Goal: Task Accomplishment & Management: Use online tool/utility

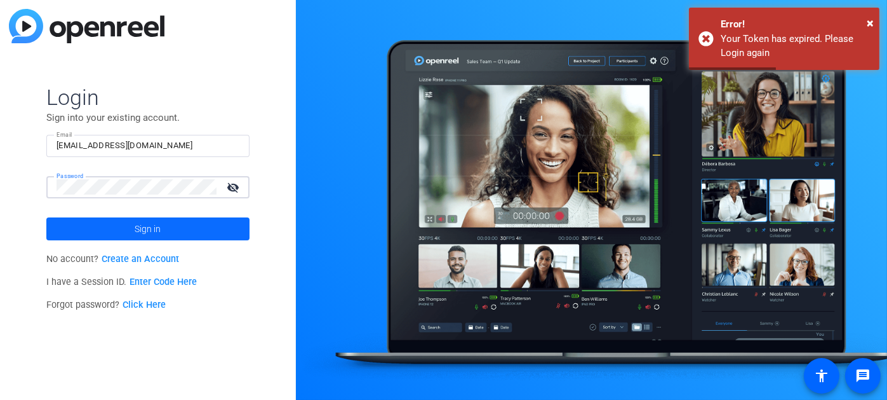
click at [119, 228] on span at bounding box center [147, 228] width 203 height 30
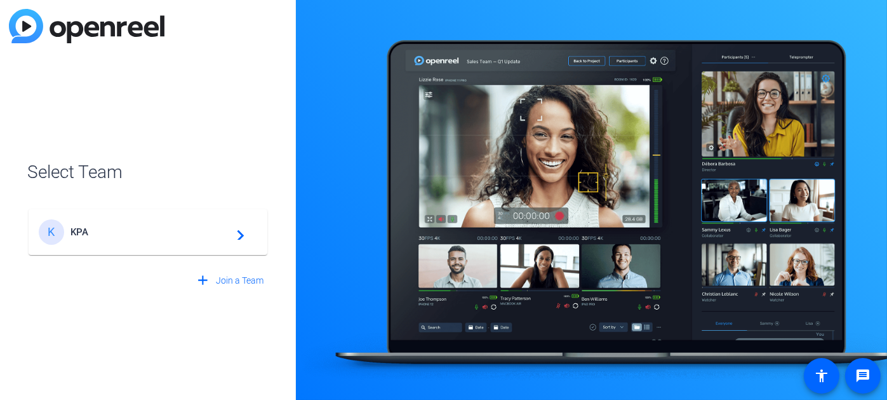
click at [140, 238] on div "K KPA navigate_next" at bounding box center [148, 231] width 219 height 25
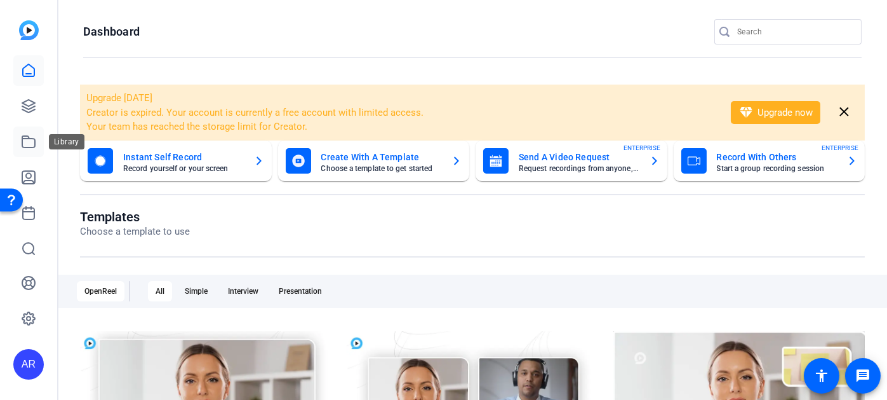
click at [34, 144] on icon at bounding box center [28, 141] width 15 height 15
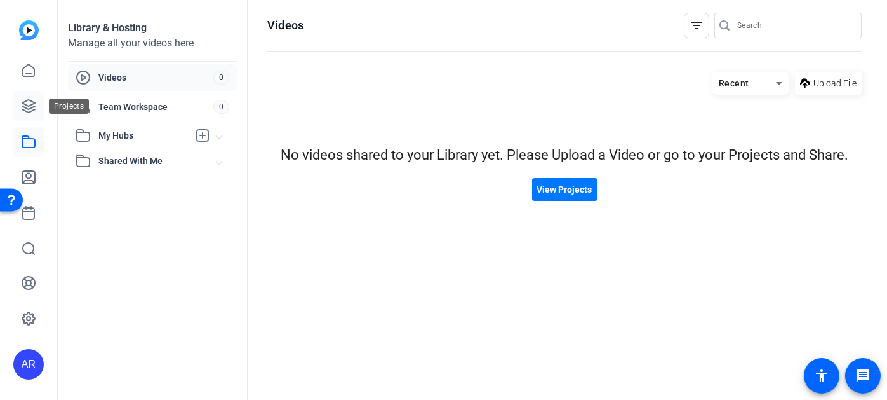
click at [29, 109] on icon at bounding box center [28, 106] width 13 height 13
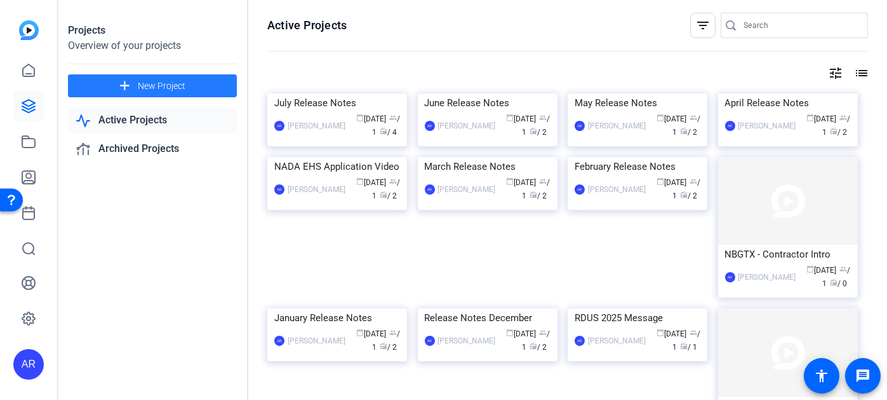
click at [163, 88] on span "New Project" at bounding box center [162, 85] width 48 height 13
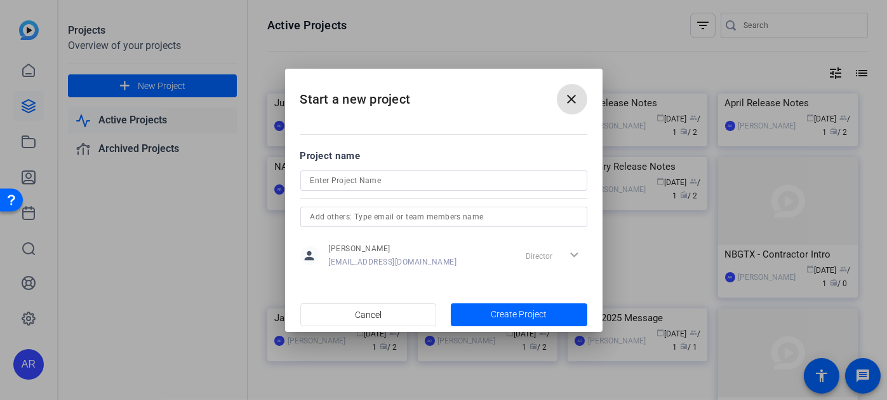
click at [367, 184] on input at bounding box center [444, 180] width 267 height 15
type input "August Release Notes"
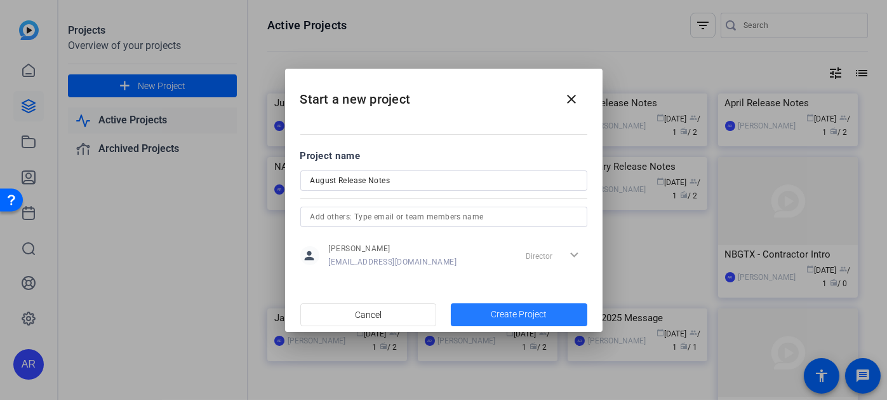
click at [553, 316] on span "button" at bounding box center [519, 314] width 137 height 30
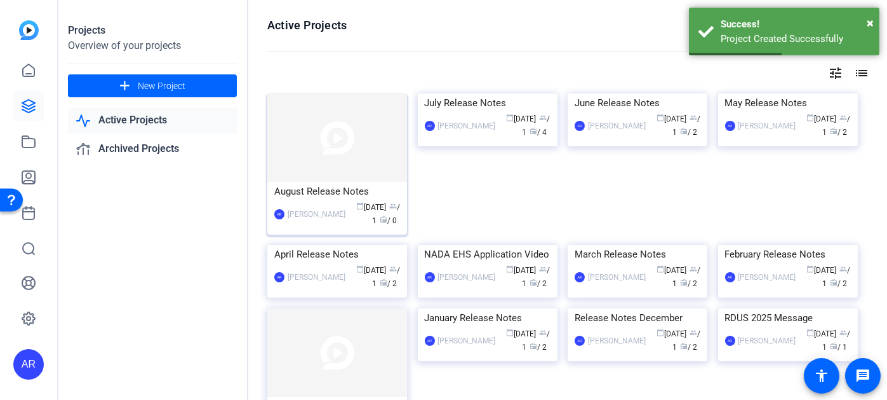
click at [354, 147] on img at bounding box center [337, 137] width 140 height 88
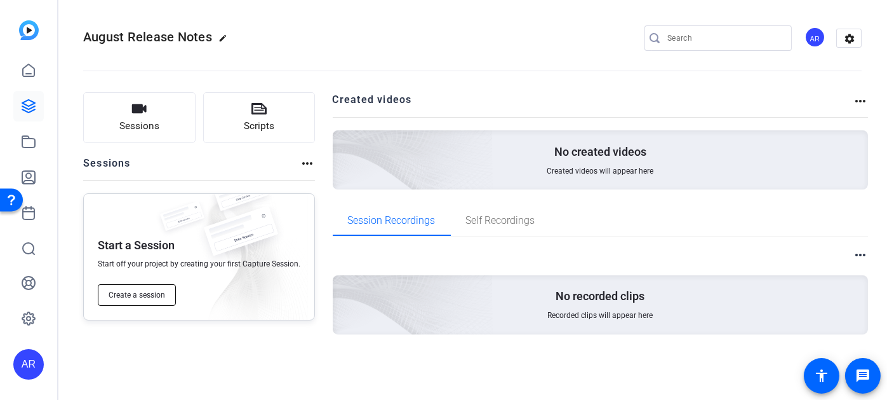
click at [145, 295] on span "Create a session" at bounding box center [137, 295] width 57 height 10
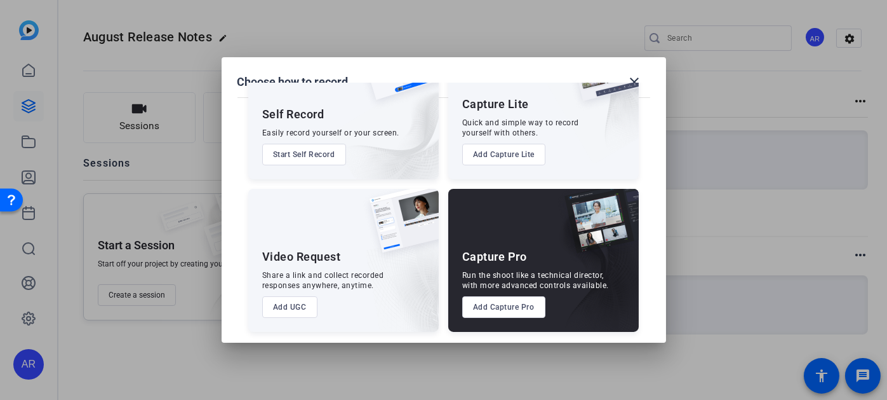
scroll to position [74, 0]
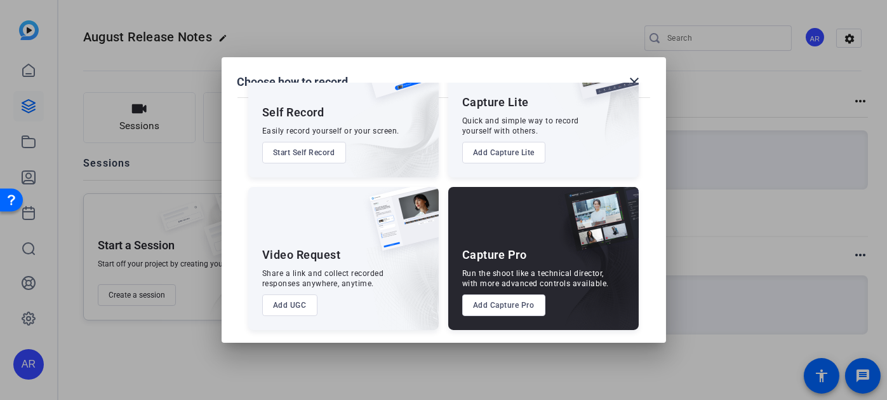
click at [508, 300] on button "Add Capture Pro" at bounding box center [503, 305] width 83 height 22
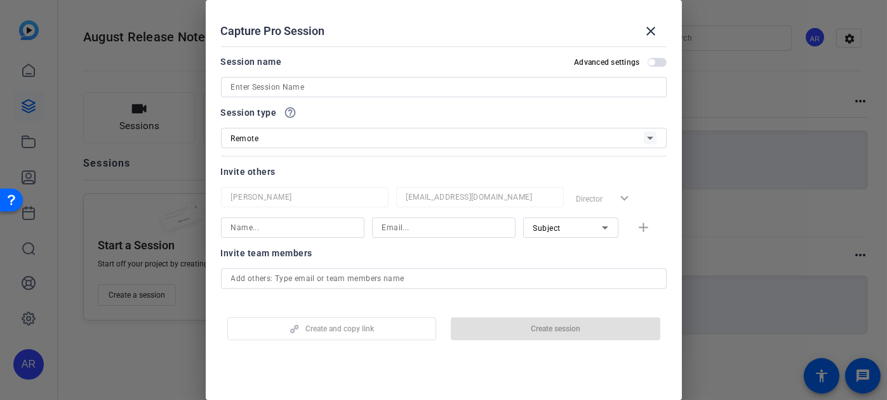
click at [388, 85] on input at bounding box center [444, 86] width 426 height 15
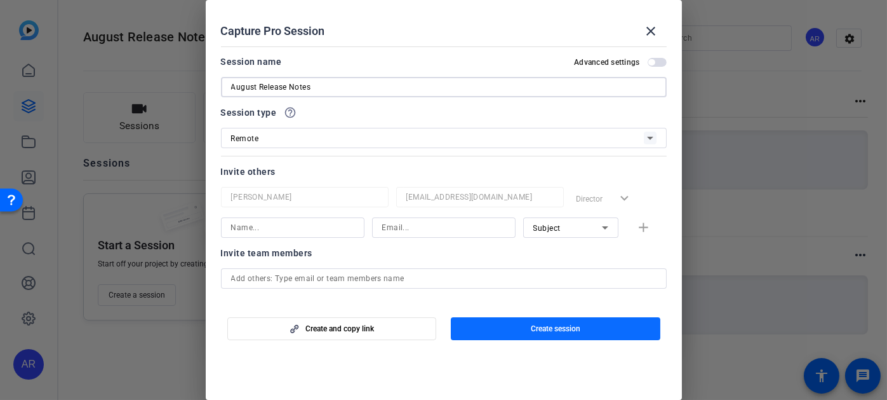
type input "August Release Notes"
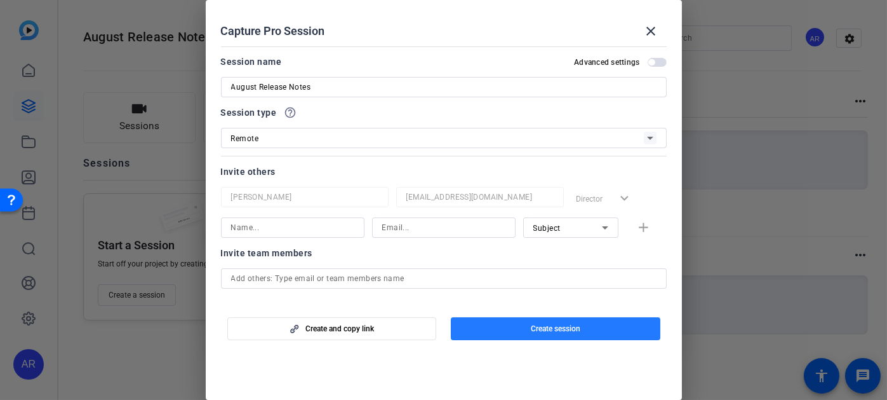
click at [564, 319] on span "button" at bounding box center [556, 328] width 210 height 30
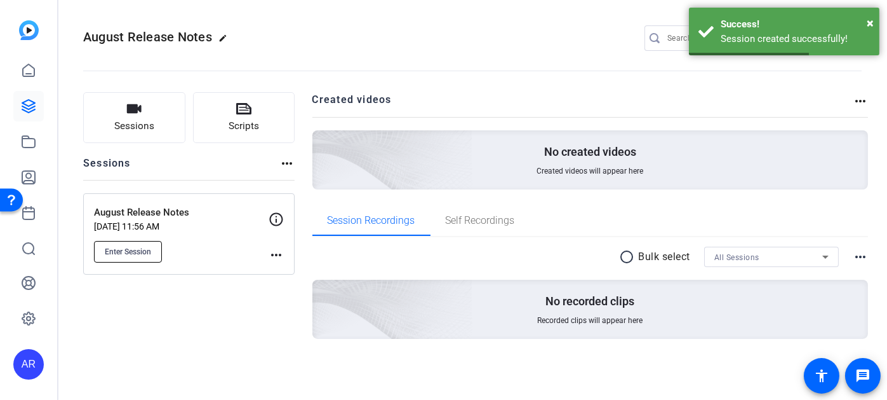
click at [138, 247] on span "Enter Session" at bounding box center [128, 251] width 46 height 10
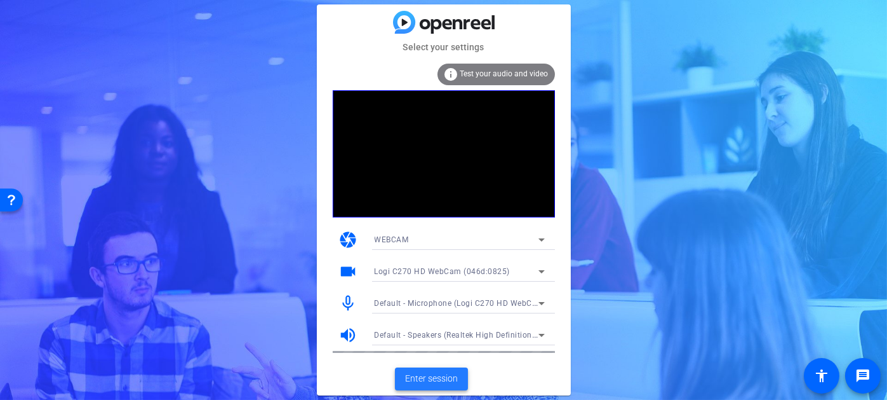
click at [433, 375] on span "Enter session" at bounding box center [431, 378] width 53 height 13
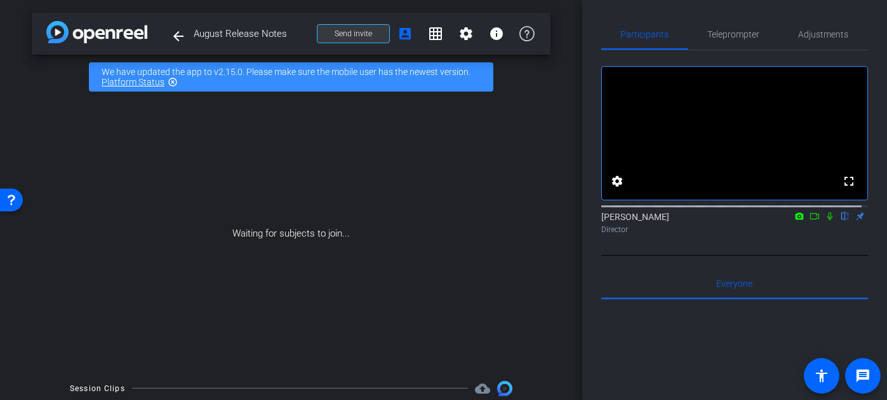
click at [356, 32] on span "Send invite" at bounding box center [353, 34] width 37 height 10
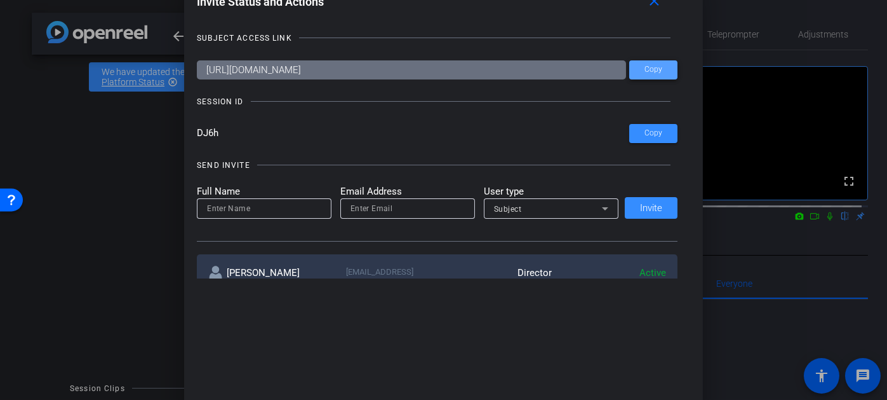
click at [654, 69] on span "Copy" at bounding box center [654, 70] width 18 height 10
click at [651, 5] on mat-icon "close" at bounding box center [655, 2] width 16 height 16
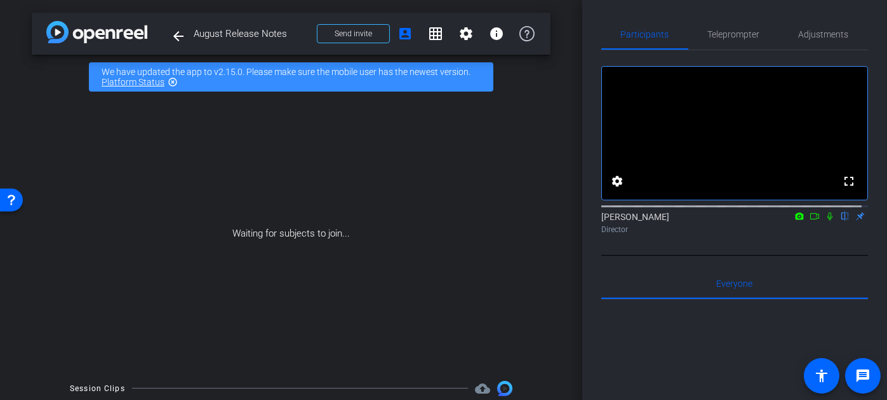
click at [159, 224] on div "Waiting for subjects to join..." at bounding box center [291, 233] width 519 height 269
click at [796, 219] on icon at bounding box center [800, 215] width 8 height 7
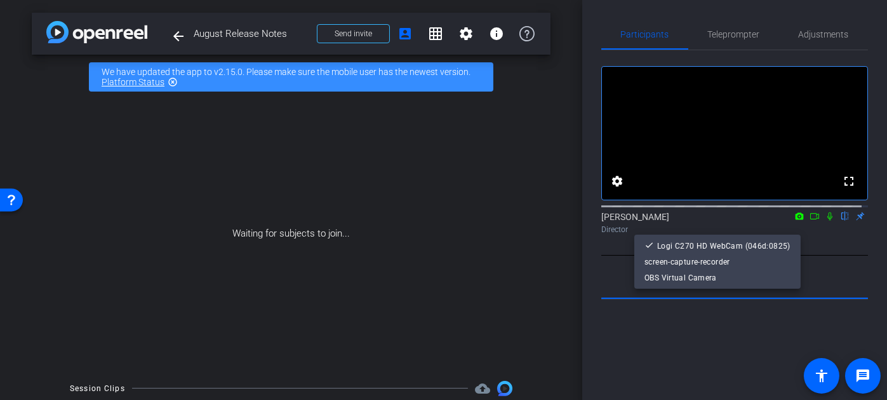
click at [835, 248] on div at bounding box center [443, 200] width 887 height 400
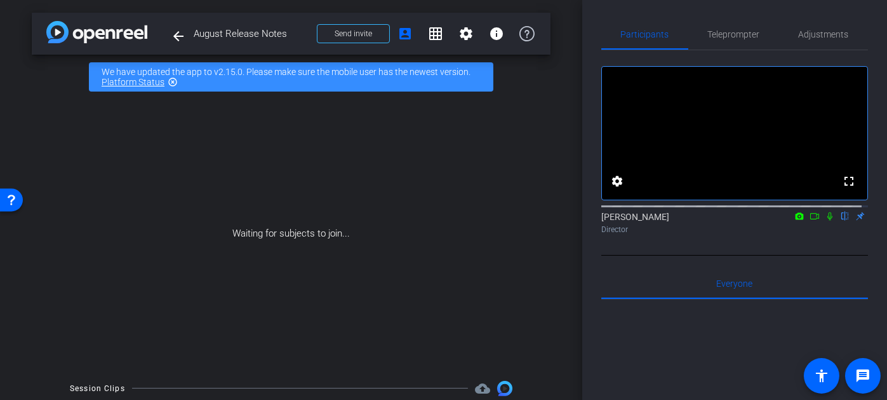
click at [810, 219] on icon at bounding box center [814, 216] width 9 height 6
click at [840, 220] on icon at bounding box center [845, 216] width 10 height 9
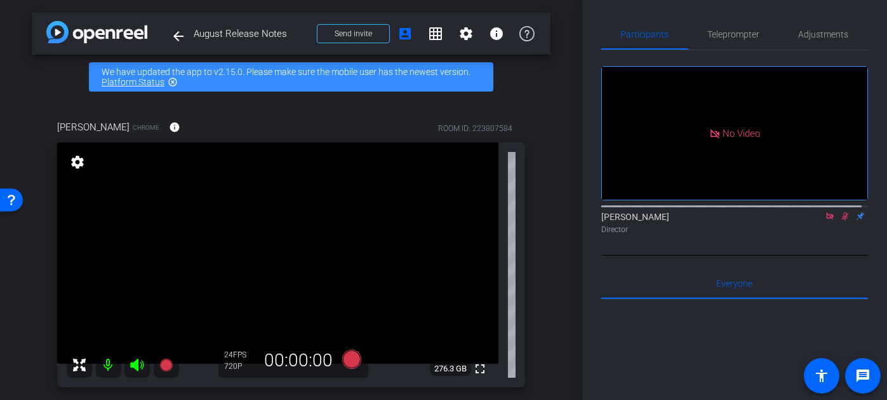
click at [825, 220] on icon at bounding box center [830, 216] width 10 height 9
click at [354, 355] on icon at bounding box center [351, 358] width 19 height 19
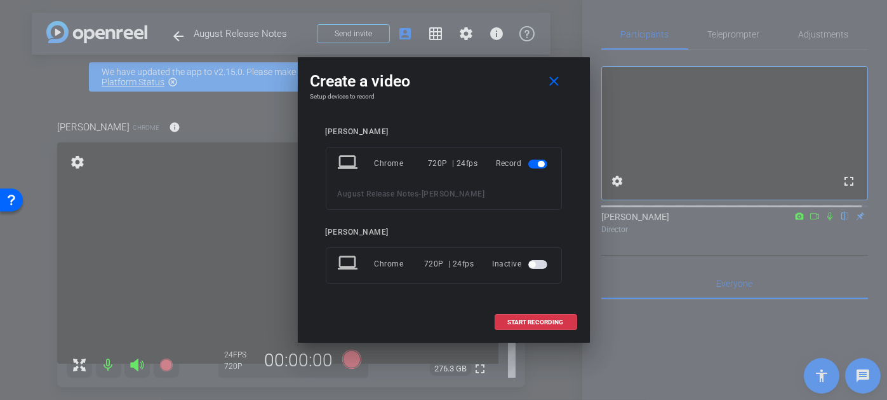
click at [542, 264] on span "button" at bounding box center [537, 264] width 19 height 9
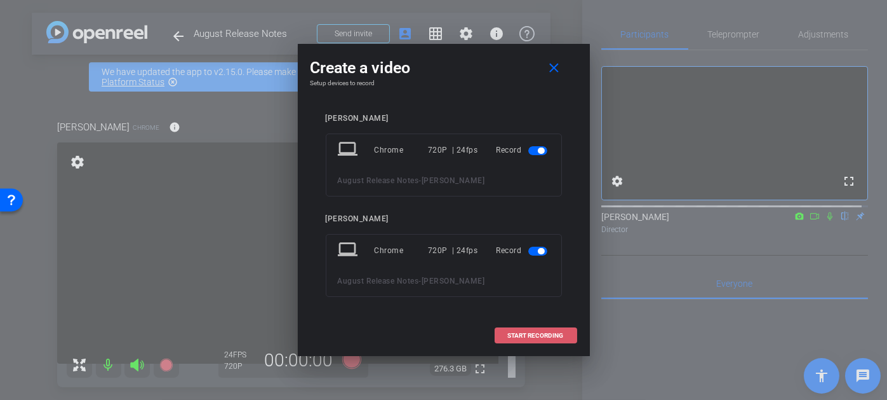
click at [532, 335] on span "START RECORDING" at bounding box center [536, 335] width 56 height 6
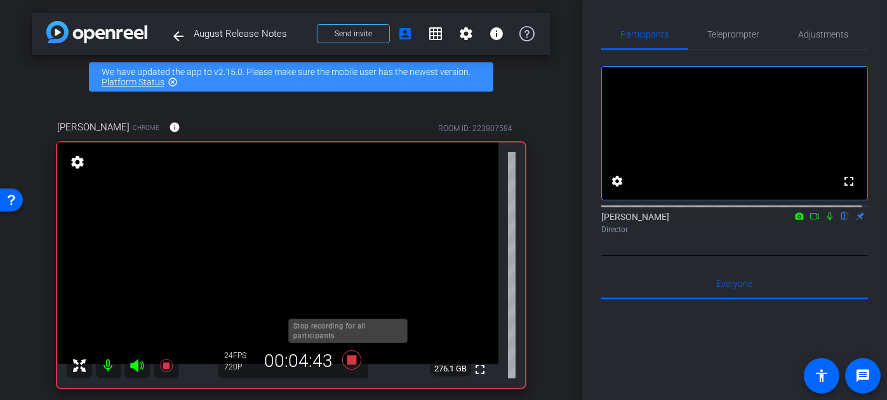
click at [351, 348] on icon at bounding box center [352, 359] width 30 height 23
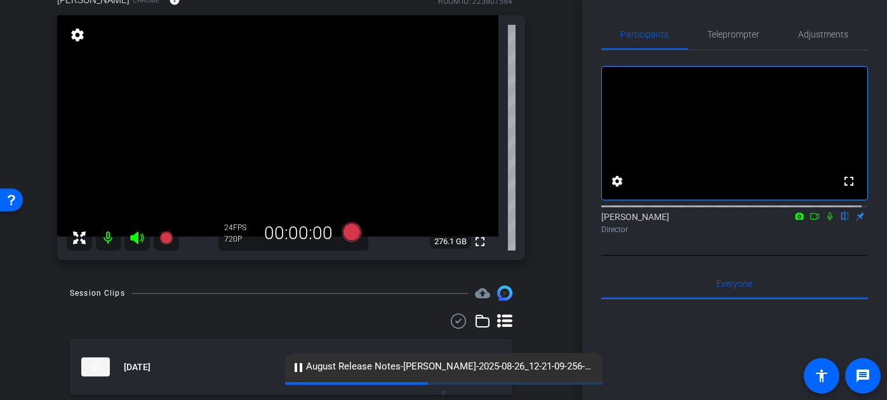
scroll to position [167, 0]
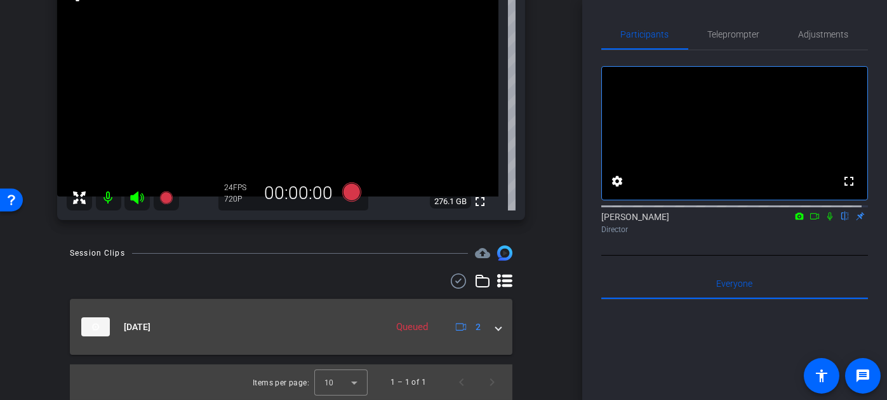
click at [496, 330] on span at bounding box center [498, 326] width 5 height 13
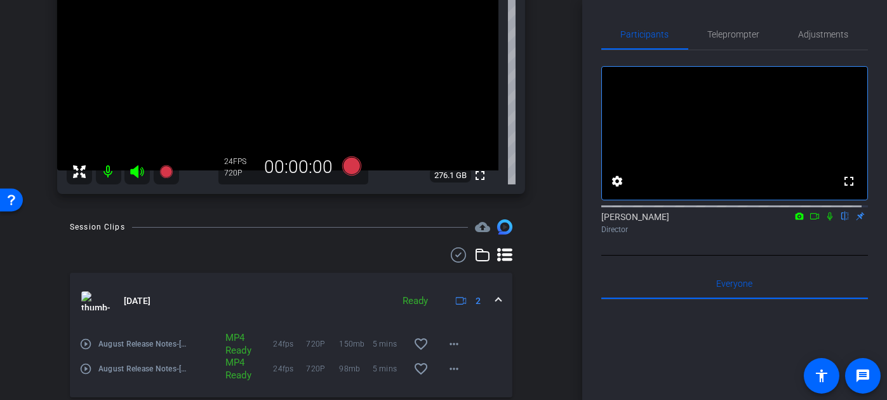
scroll to position [173, 0]
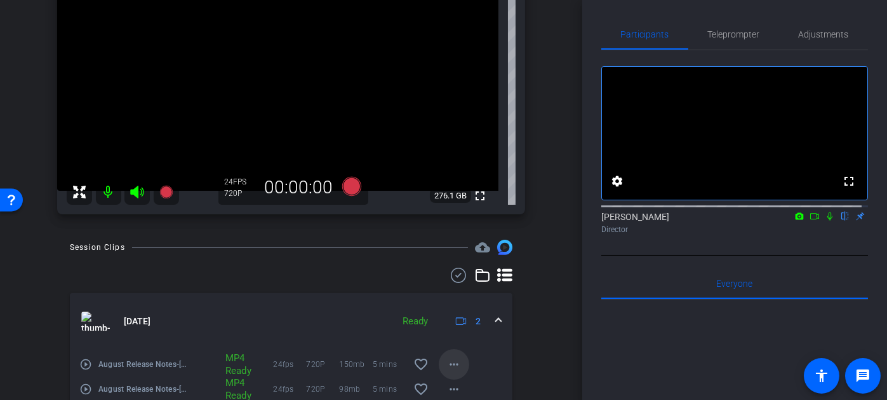
click at [453, 360] on mat-icon "more_horiz" at bounding box center [454, 363] width 15 height 15
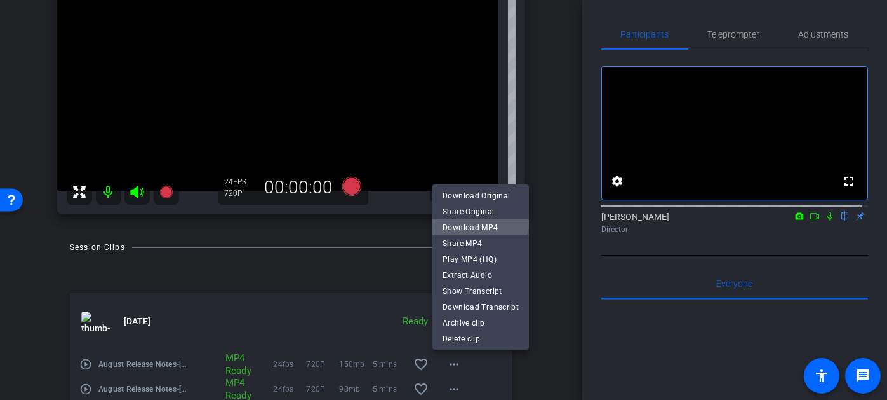
click at [467, 220] on span "Download MP4" at bounding box center [481, 226] width 76 height 15
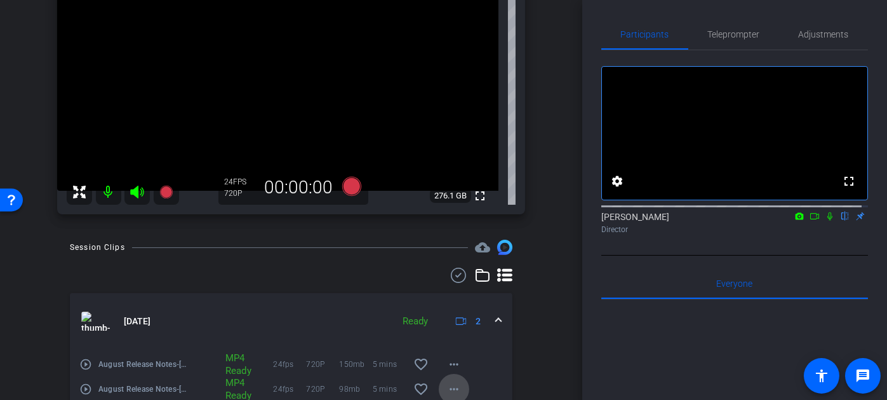
click at [447, 383] on mat-icon "more_horiz" at bounding box center [454, 388] width 15 height 15
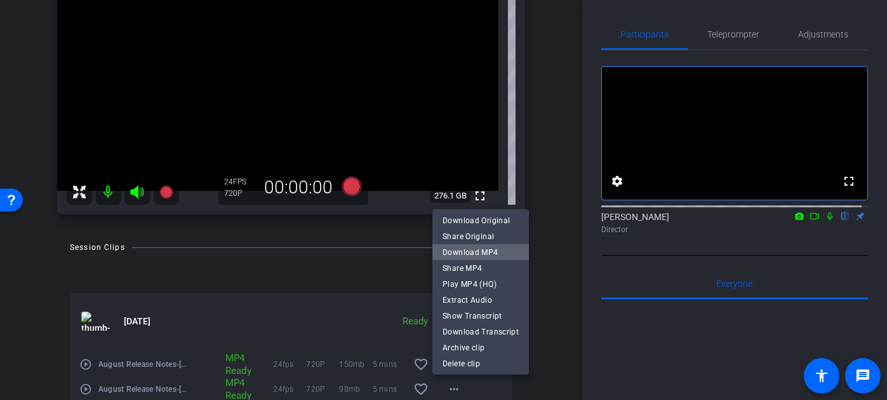
click at [487, 245] on span "Download MP4" at bounding box center [481, 251] width 76 height 15
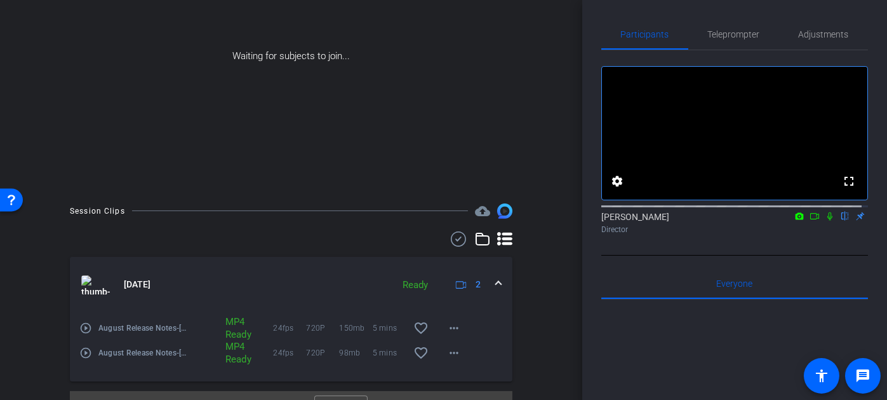
scroll to position [145, 0]
